Goal: Task Accomplishment & Management: Use online tool/utility

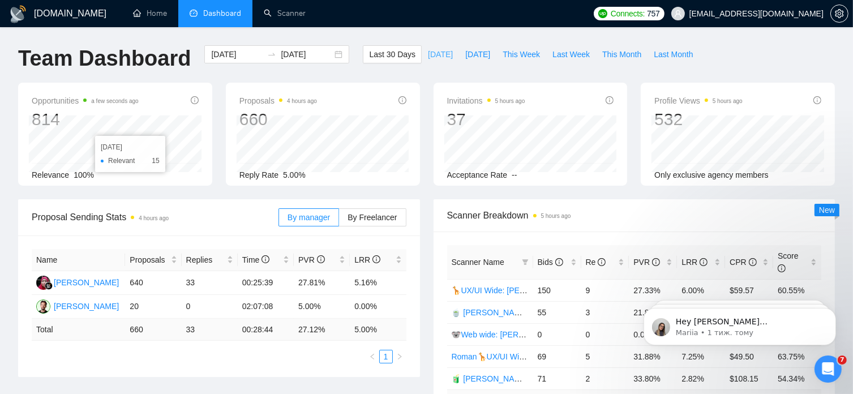
click at [428, 54] on span "[DATE]" at bounding box center [440, 54] width 25 height 12
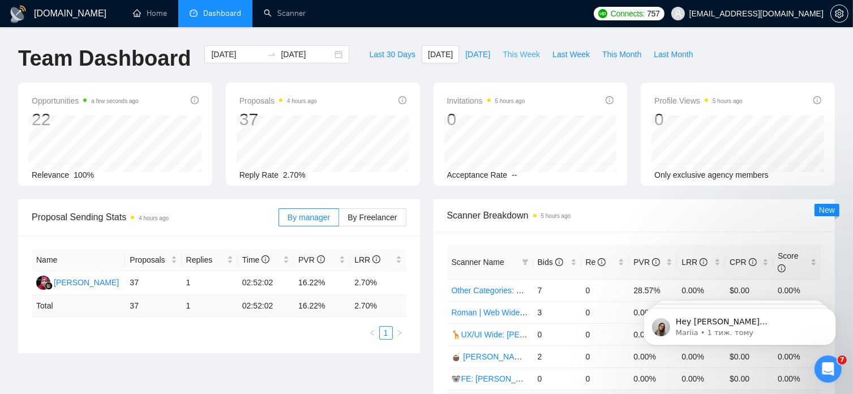
click at [504, 55] on span "This Week" at bounding box center [521, 54] width 37 height 12
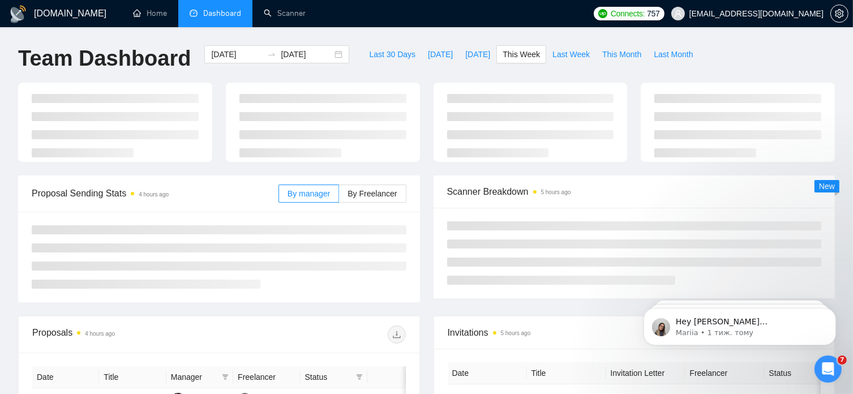
type input "[DATE]"
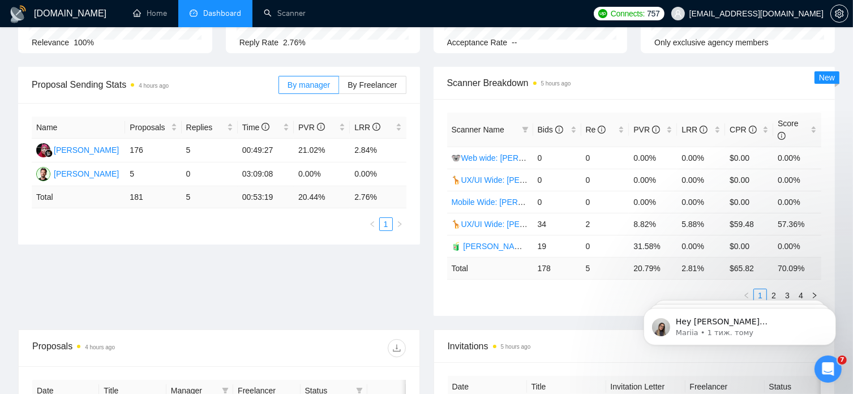
scroll to position [133, 0]
click at [772, 289] on link "2" at bounding box center [774, 295] width 12 height 12
click at [787, 289] on link "3" at bounding box center [787, 295] width 12 height 12
click at [804, 289] on link "4" at bounding box center [801, 295] width 12 height 12
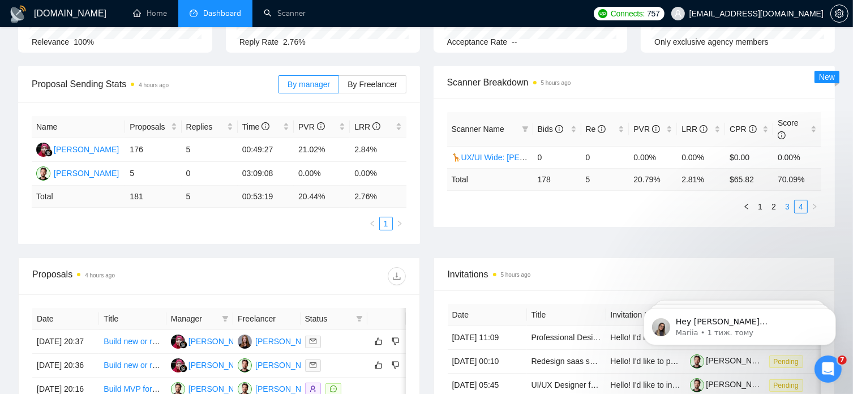
click at [788, 200] on link "3" at bounding box center [787, 206] width 12 height 12
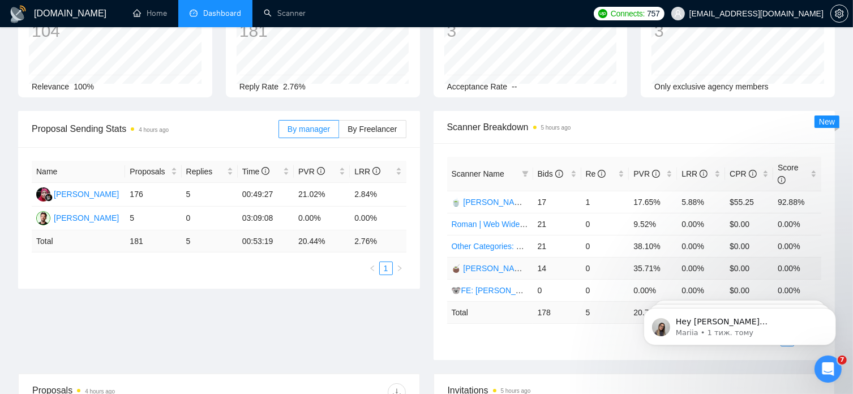
scroll to position [90, 0]
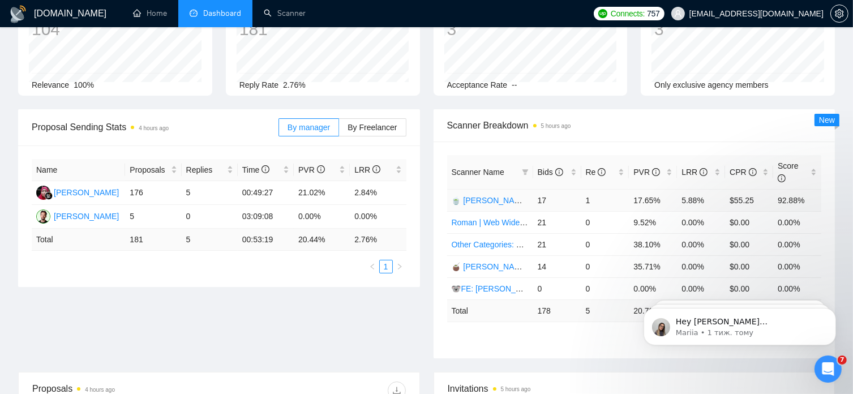
click at [518, 196] on link "🍵 [PERSON_NAME] | Web Wide: 09/12 - Bid in Range" at bounding box center [550, 200] width 196 height 9
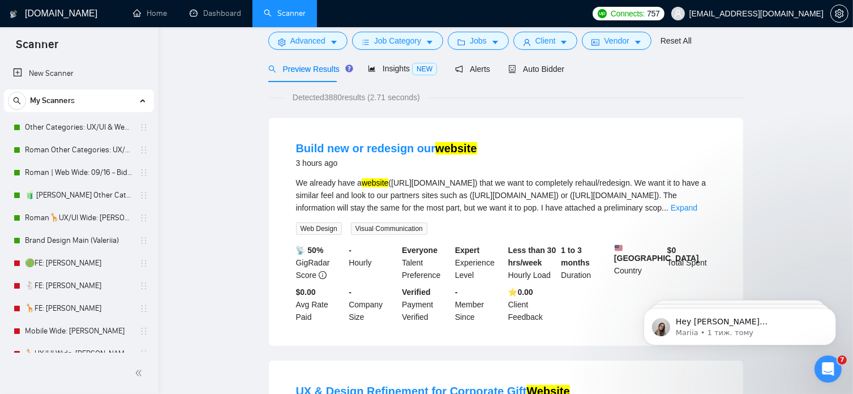
scroll to position [27, 0]
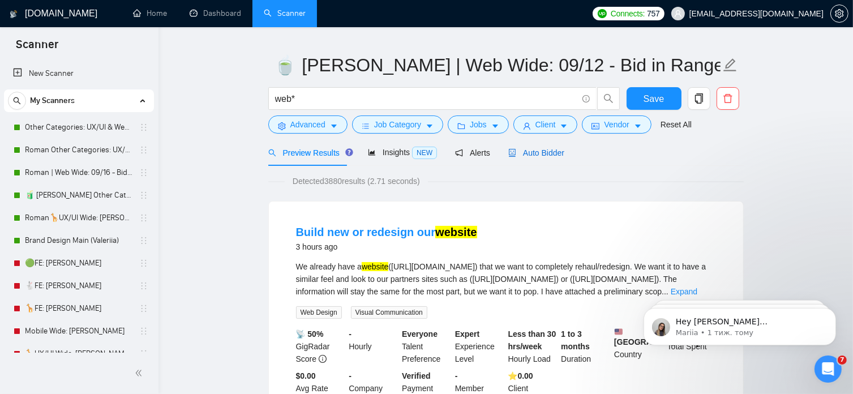
click at [539, 155] on span "Auto Bidder" at bounding box center [536, 152] width 56 height 9
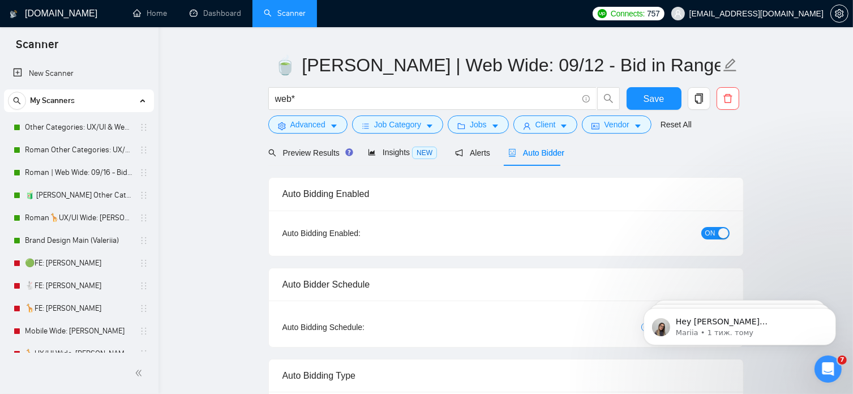
radio input "false"
radio input "true"
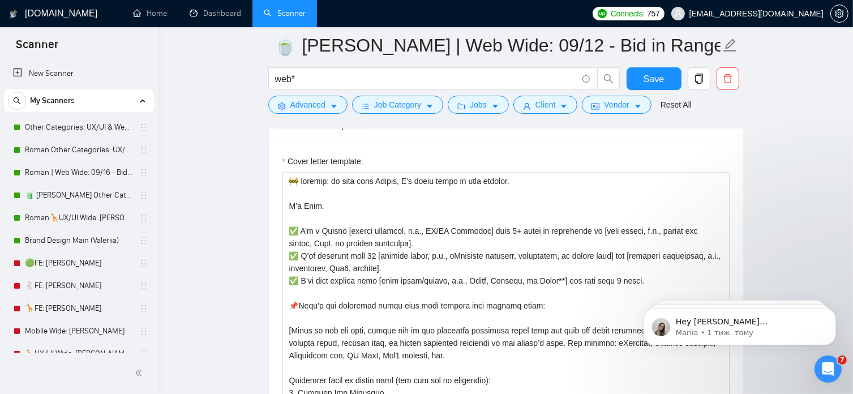
scroll to position [1455, 0]
click at [227, 14] on link "Dashboard" at bounding box center [216, 13] width 52 height 10
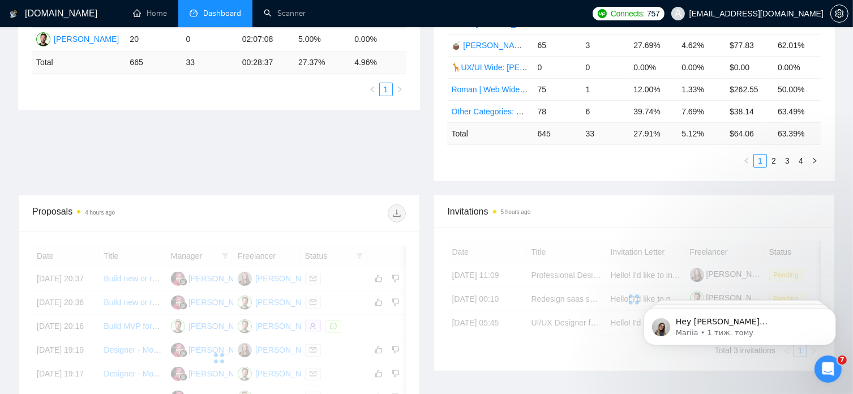
scroll to position [291, 0]
